Goal: Find specific page/section: Find specific page/section

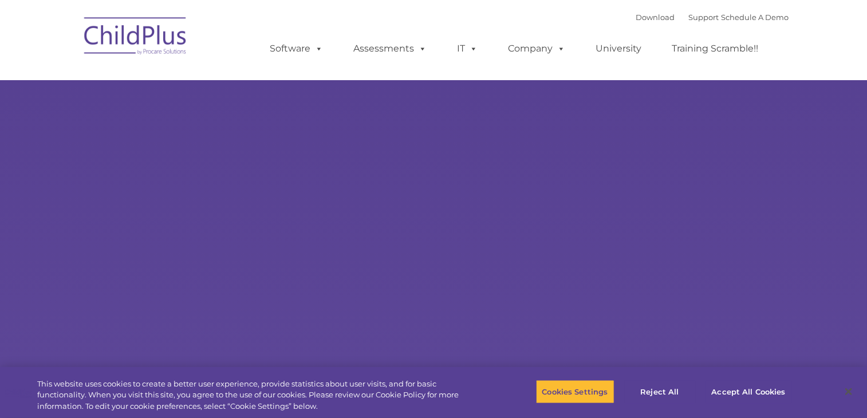
select select "MEDIUM"
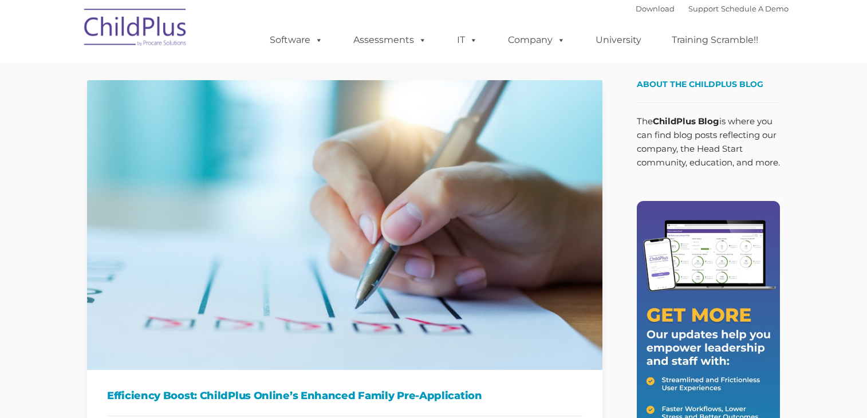
type input ""
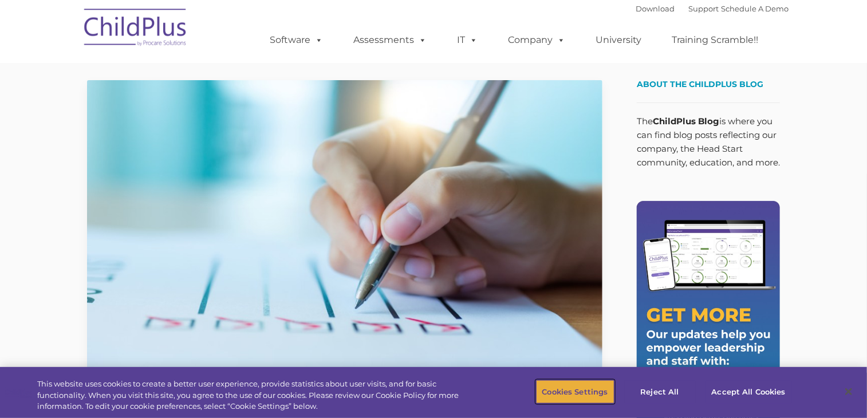
click at [576, 385] on button "Cookies Settings" at bounding box center [575, 392] width 78 height 24
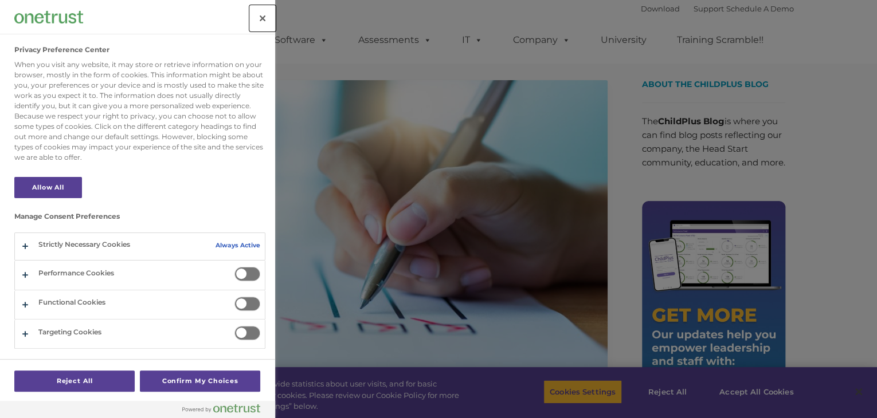
click at [260, 17] on button "Close" at bounding box center [262, 18] width 25 height 25
